Goal: Browse casually: Explore the website without a specific task or goal

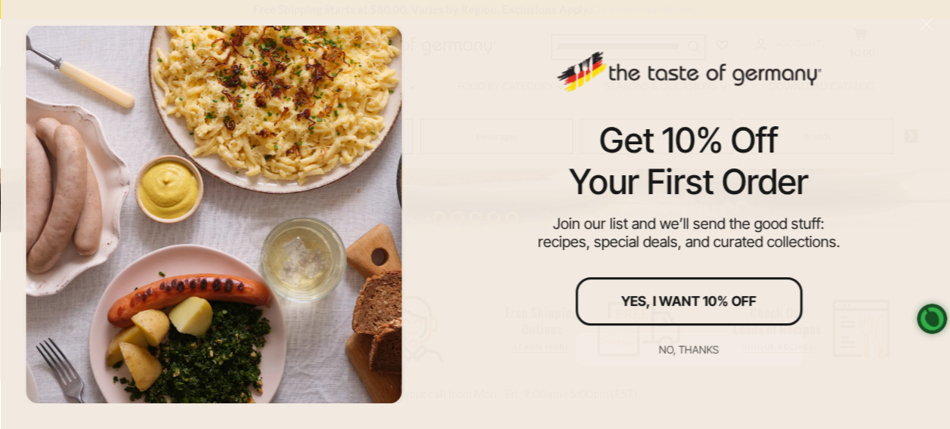
scroll to position [227, 0]
click at [677, 295] on div "Yes, I Want 10% Off" at bounding box center [688, 302] width 135 height 14
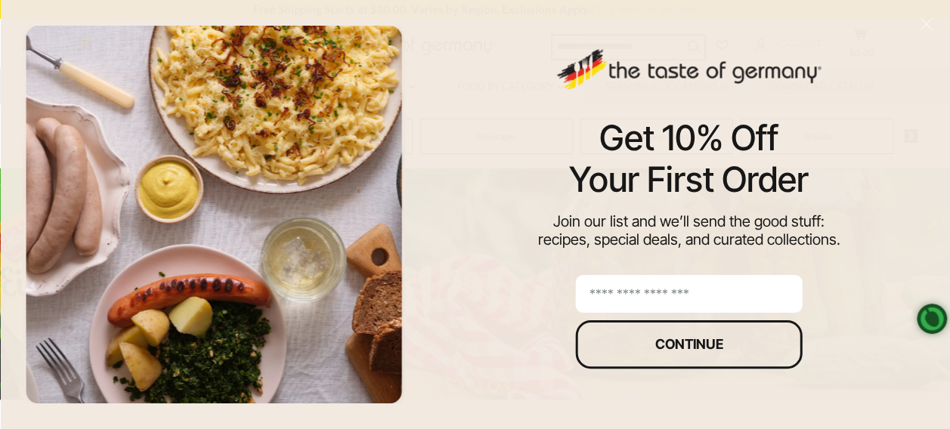
click at [599, 290] on input "email" at bounding box center [688, 294] width 227 height 38
type input "**********"
click at [665, 342] on div "Continue" at bounding box center [689, 345] width 68 height 14
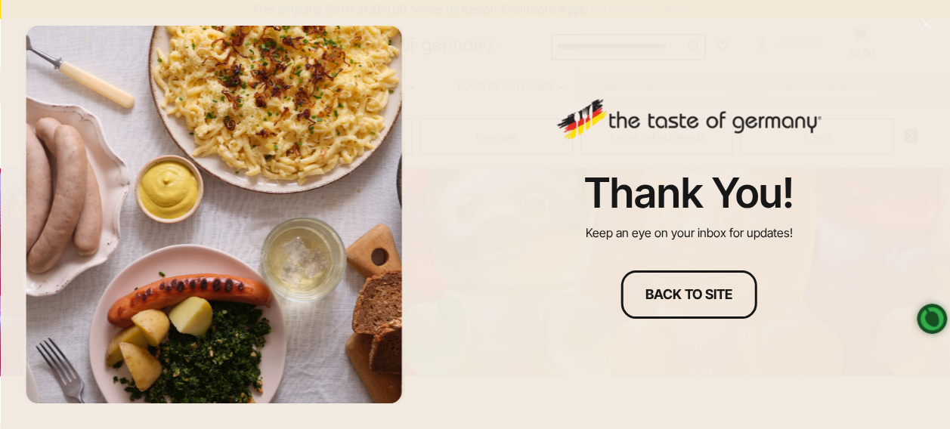
click at [705, 284] on button "Back to site" at bounding box center [689, 295] width 136 height 48
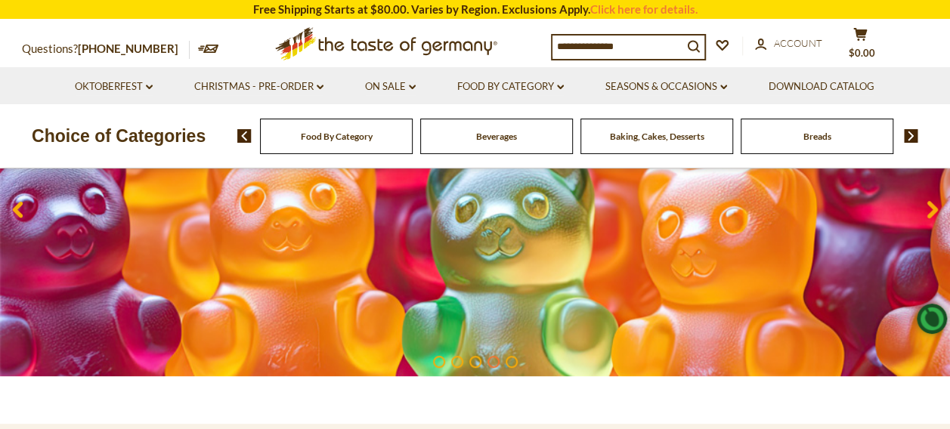
click at [0, 44] on link at bounding box center [475, 210] width 950 height 333
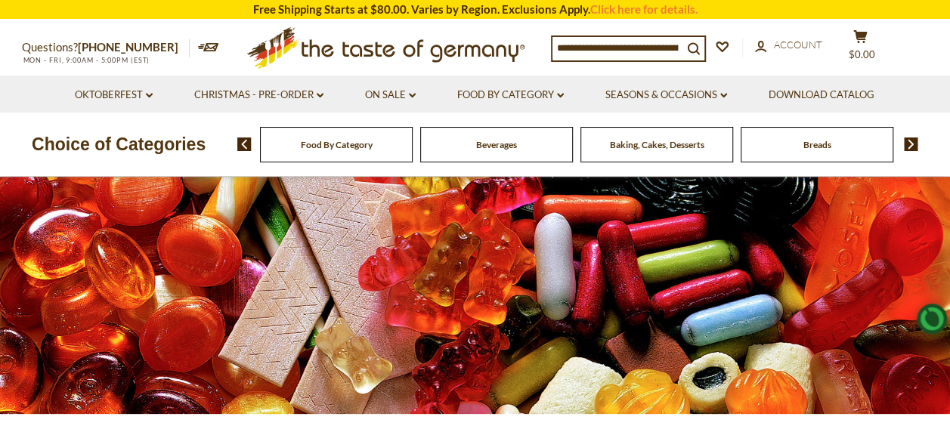
click at [323, 150] on span "Food By Category" at bounding box center [337, 144] width 72 height 11
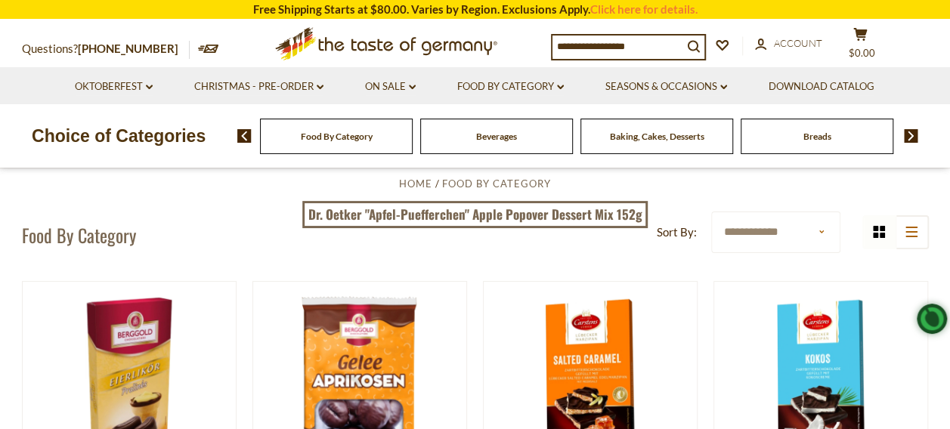
scroll to position [151, 0]
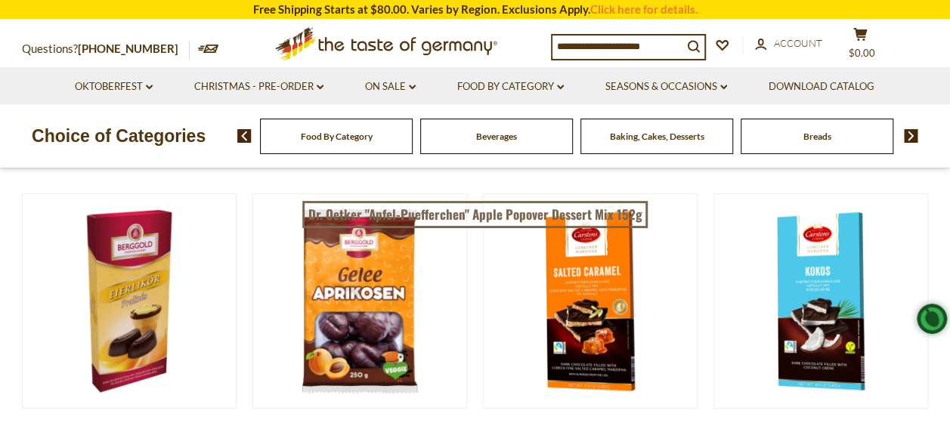
click at [246, 133] on img at bounding box center [244, 136] width 14 height 14
click at [910, 133] on img at bounding box center [911, 136] width 14 height 14
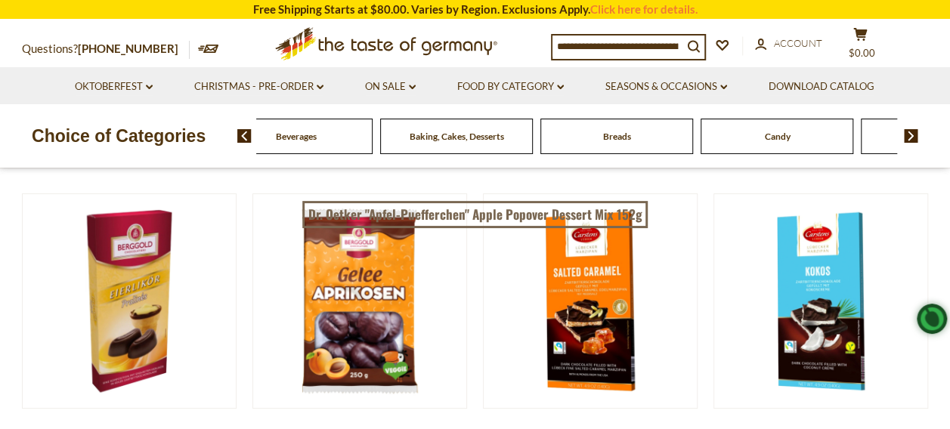
click at [910, 133] on img at bounding box center [911, 136] width 14 height 14
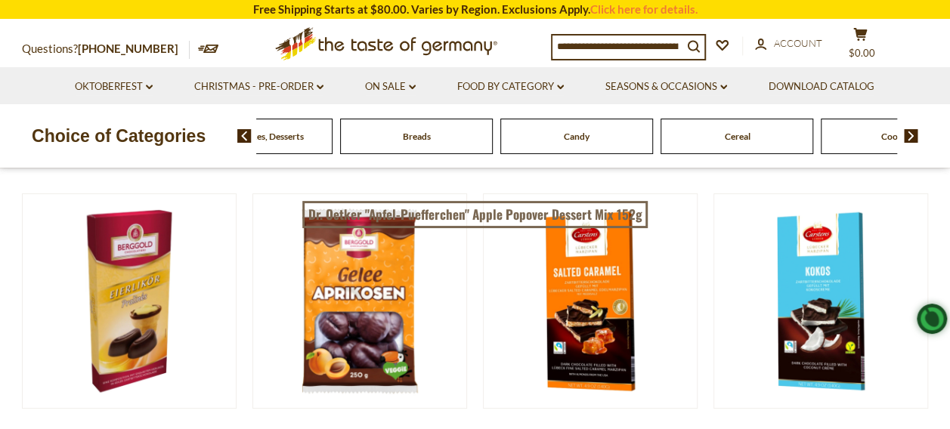
click at [909, 131] on img at bounding box center [911, 136] width 14 height 14
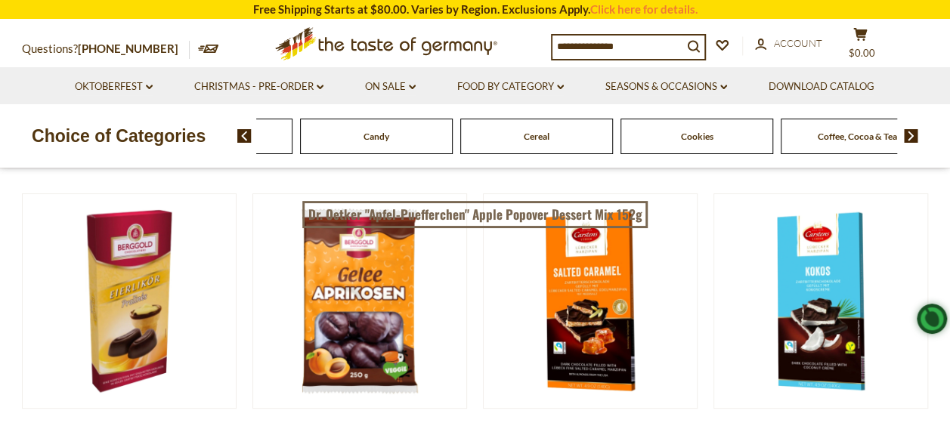
click at [909, 132] on img at bounding box center [911, 136] width 14 height 14
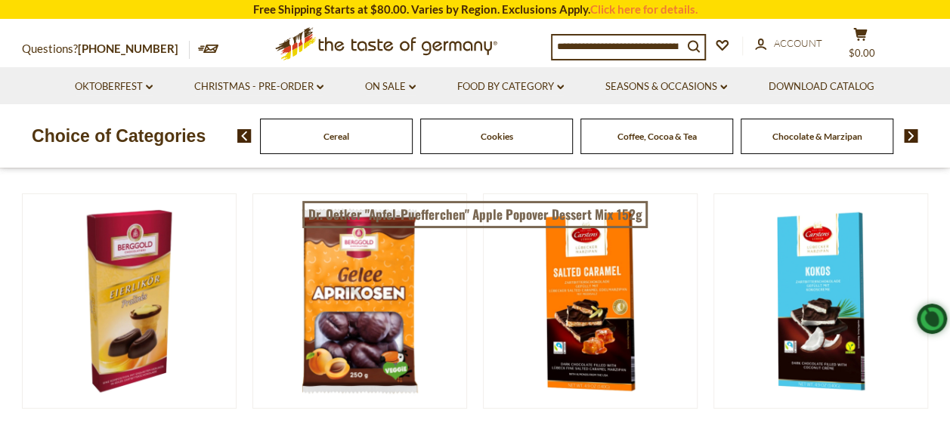
click at [910, 129] on div "Food By Category Beverages Baking, Cakes, Desserts Breads Candy Cereal Cookies …" at bounding box center [593, 136] width 713 height 36
click at [242, 132] on img at bounding box center [244, 136] width 14 height 14
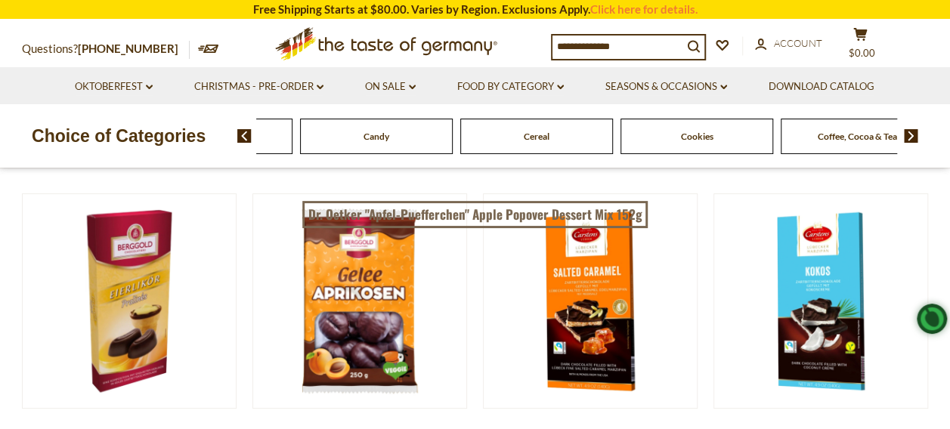
click at [243, 130] on img at bounding box center [244, 136] width 14 height 14
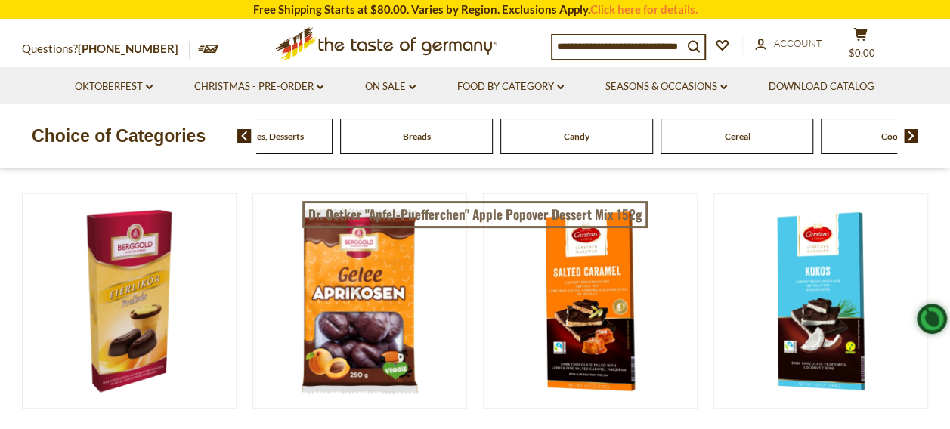
click at [243, 130] on img at bounding box center [244, 136] width 14 height 14
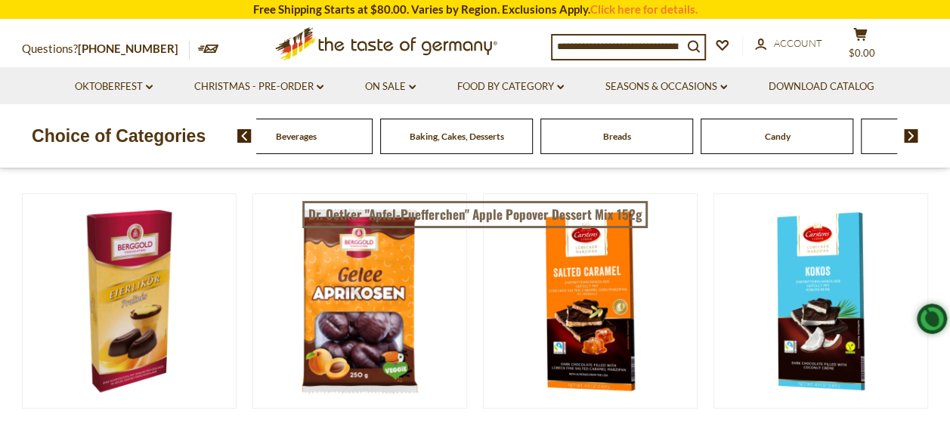
click at [245, 128] on div "Food By Category Beverages Baking, Cakes, Desserts Breads Candy Cereal Cookies …" at bounding box center [593, 136] width 713 height 36
click at [243, 134] on img at bounding box center [244, 136] width 14 height 14
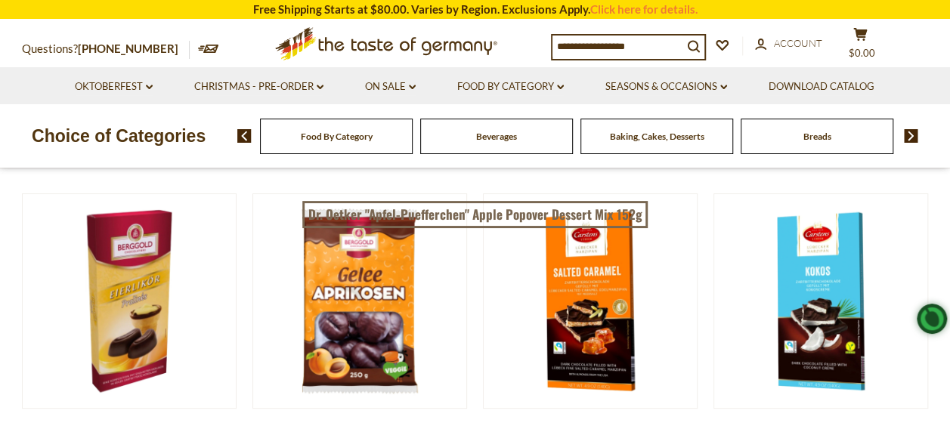
click at [325, 135] on span "Food By Category" at bounding box center [337, 136] width 72 height 11
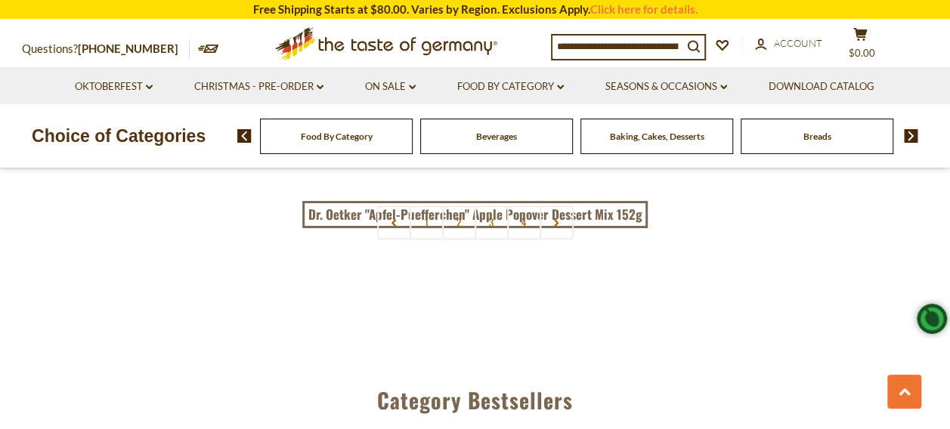
scroll to position [3326, 0]
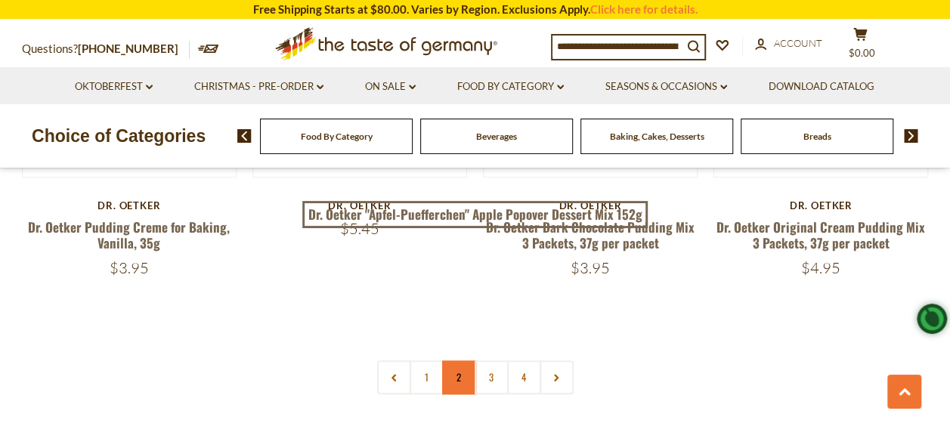
click at [457, 361] on link "2" at bounding box center [459, 378] width 34 height 34
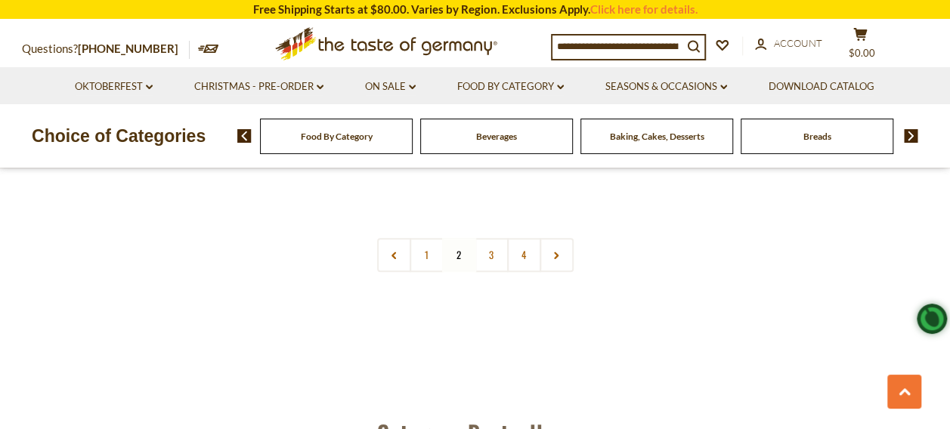
scroll to position [3517, 0]
click at [490, 237] on link "3" at bounding box center [492, 254] width 34 height 34
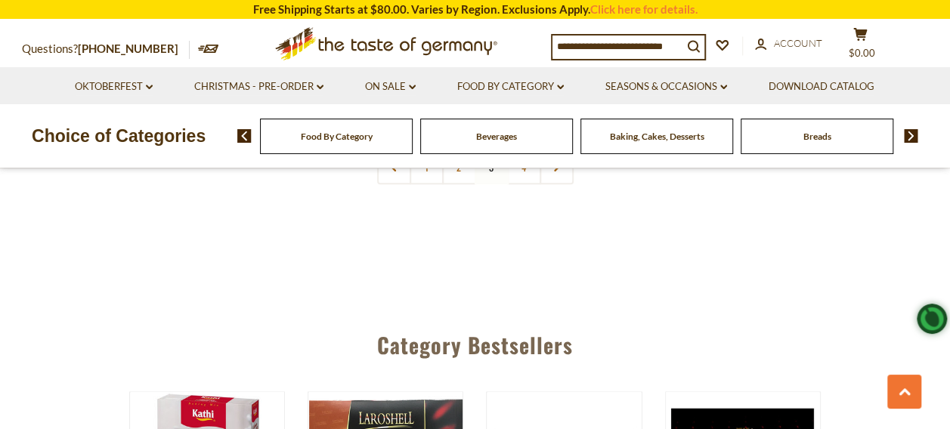
scroll to position [3441, 0]
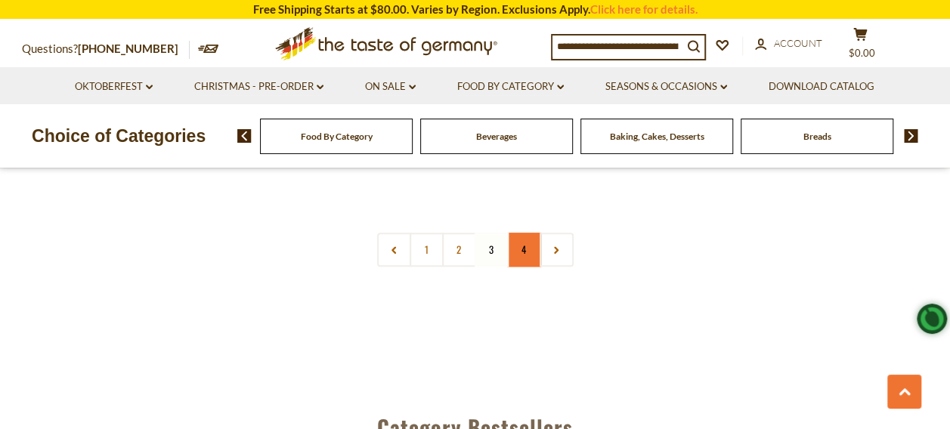
click at [524, 236] on link "4" at bounding box center [524, 250] width 34 height 34
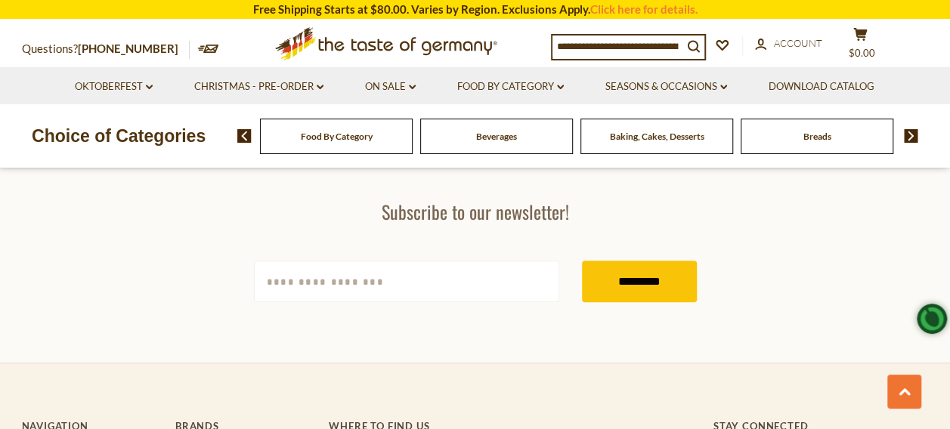
scroll to position [3139, 0]
